Goal: Task Accomplishment & Management: Manage account settings

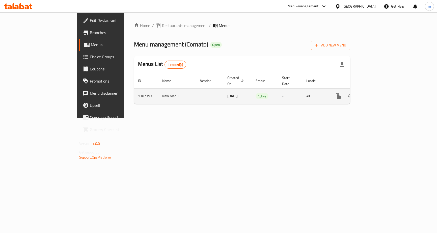
click at [377, 93] on icon "enhanced table" at bounding box center [374, 96] width 6 height 6
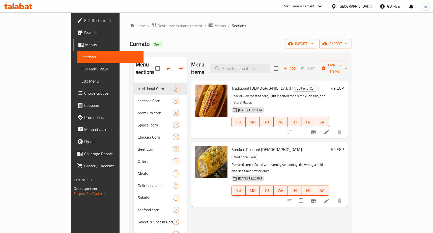
click at [84, 92] on span "Choice Groups" at bounding box center [111, 93] width 55 height 6
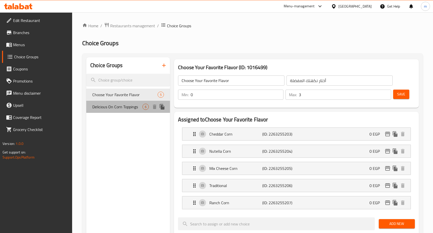
click at [127, 108] on span "Delicious On Corn Toppings" at bounding box center [117, 107] width 50 height 6
type input "Delicious On Corn Toppings"
type input "إضافات لذيذة على حبة الذرة"
type input "6"
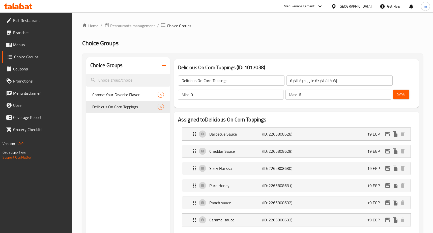
click at [117, 28] on span "Restaurants management" at bounding box center [132, 26] width 45 height 6
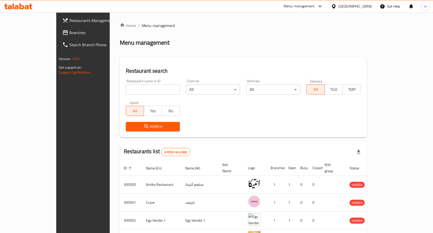
click at [56, 33] on div "Restaurants Management Branches Search Branch Phone Version: 1.0.0 Get support …" at bounding box center [216, 192] width 321 height 361
click at [69, 33] on span "Branches" at bounding box center [96, 32] width 55 height 6
